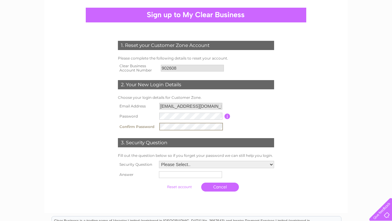
scroll to position [54, 0]
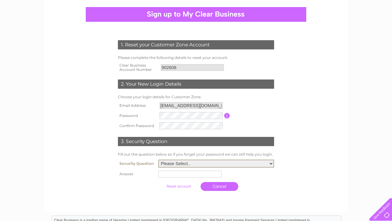
select select "4"
click at [158, 173] on input "text" at bounding box center [189, 173] width 63 height 7
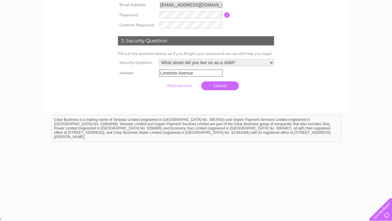
scroll to position [154, 0]
type input "Limetree Avenue"
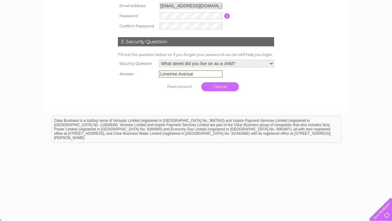
click at [179, 87] on input "submit" at bounding box center [180, 86] width 38 height 9
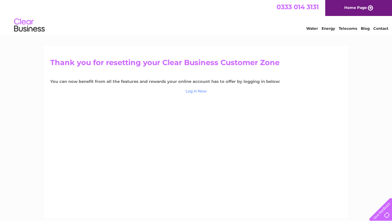
click at [197, 93] on link "Log in Now" at bounding box center [196, 91] width 21 height 5
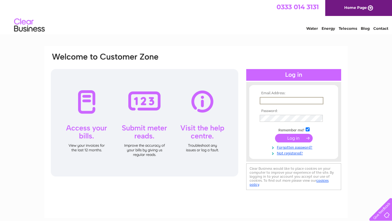
type input "carolannemeechan@hotmail.com"
click at [298, 137] on input "submit" at bounding box center [294, 137] width 38 height 9
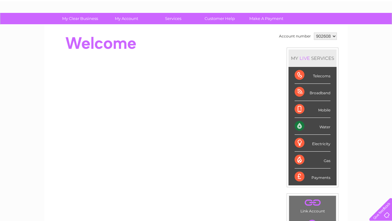
scroll to position [38, 0]
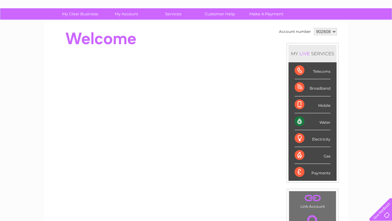
click at [302, 123] on div "Water" at bounding box center [313, 121] width 36 height 17
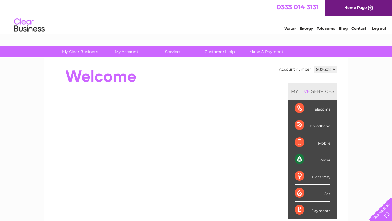
scroll to position [0, 0]
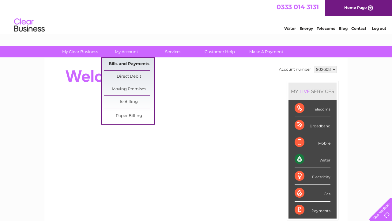
click at [134, 62] on link "Bills and Payments" at bounding box center [129, 64] width 51 height 12
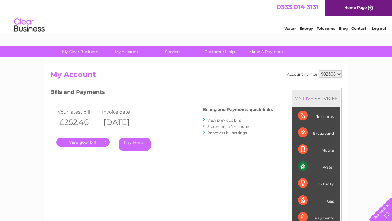
click at [88, 141] on link "." at bounding box center [82, 142] width 53 height 9
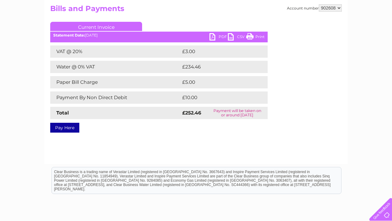
scroll to position [66, 0]
